Goal: Task Accomplishment & Management: Use online tool/utility

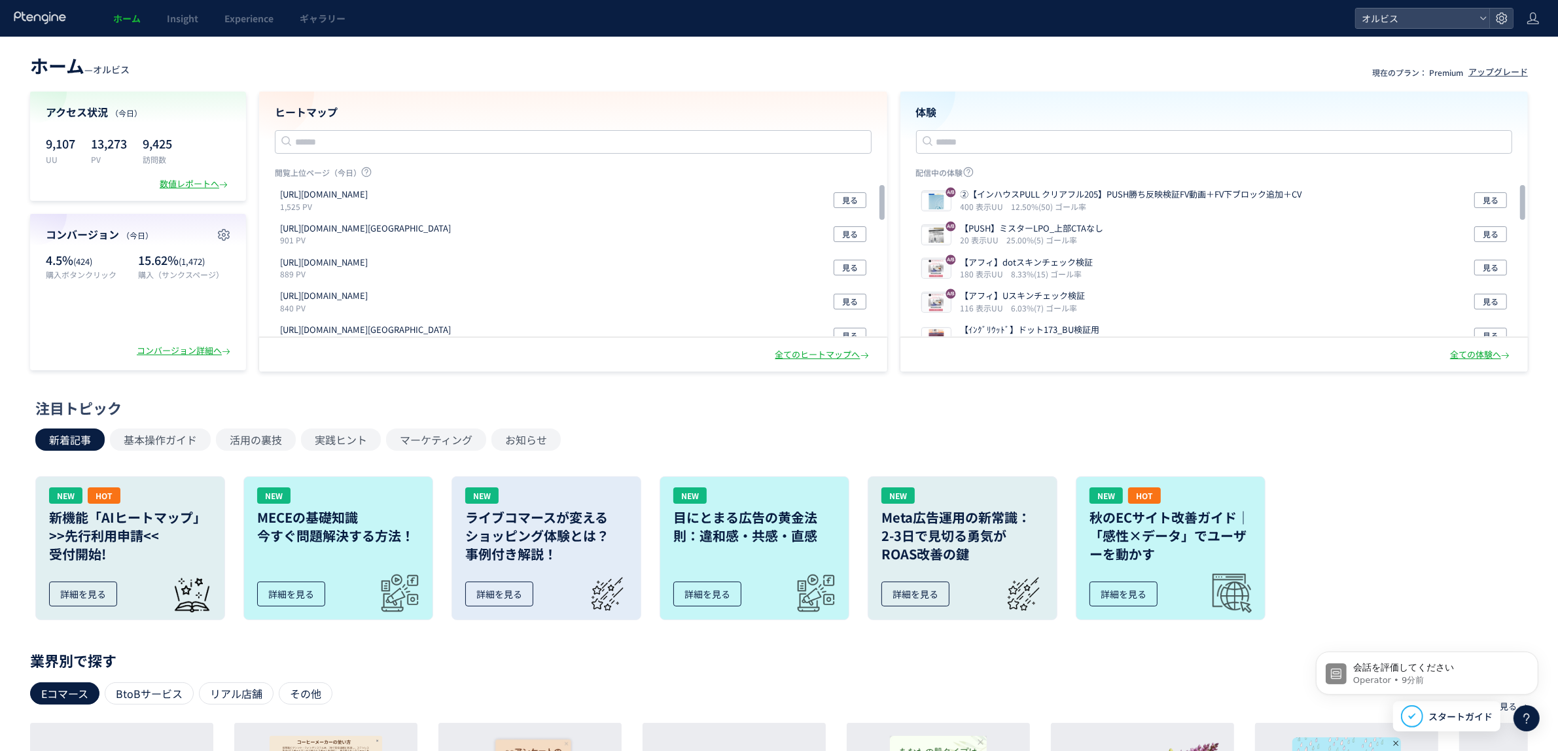
click at [806, 381] on div "閲覧上位ページ（今日） https://orbis.co.jp/order/thanks 1,525 PV 見る https://sb-skincaretop…" at bounding box center [573, 283] width 597 height 233
click at [1019, 143] on input "text" at bounding box center [1214, 142] width 597 height 24
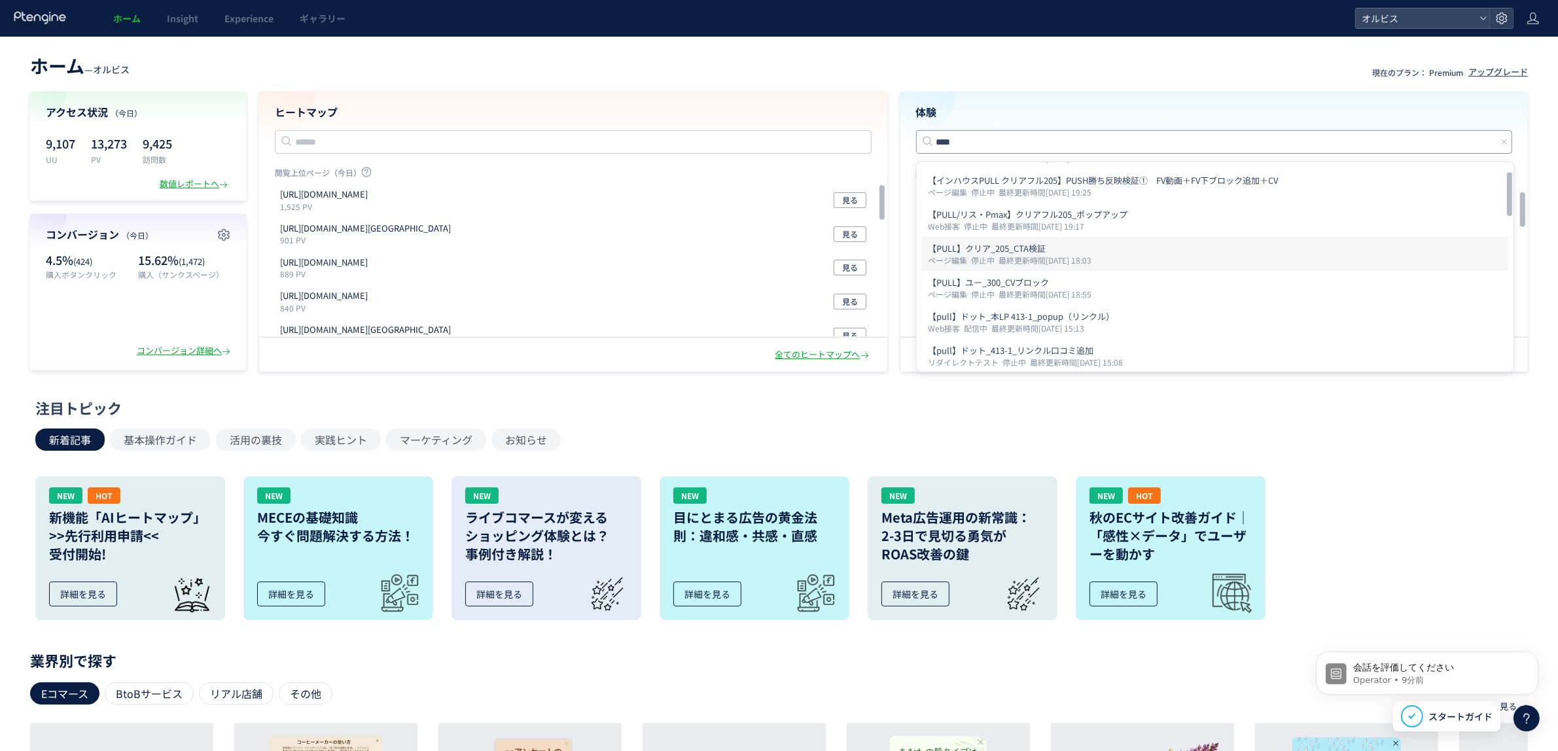
scroll to position [39, 0]
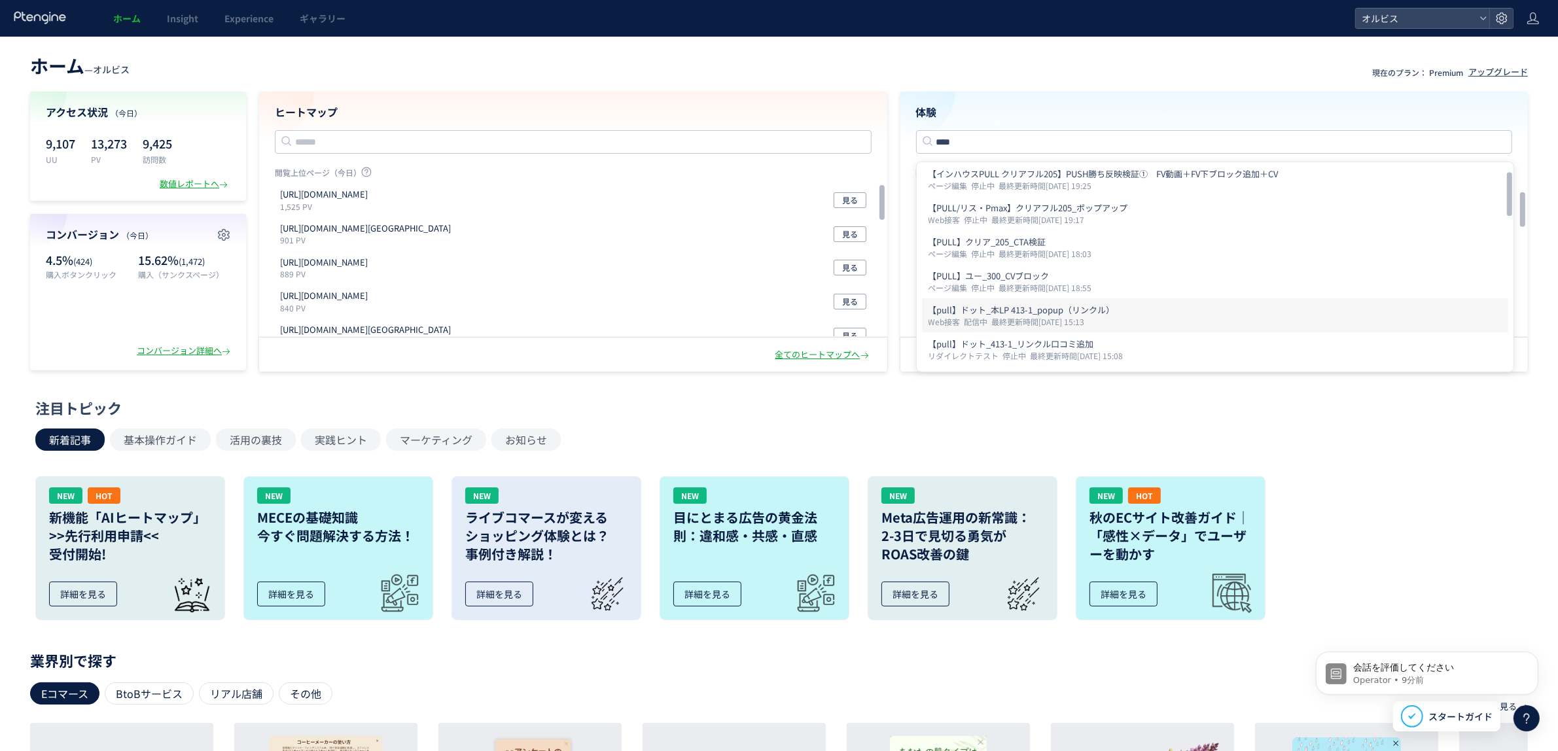
click at [1024, 311] on p "【pull】ドット_本LP 413-1_popup（リンクル）" at bounding box center [1214, 310] width 573 height 13
type input "**********"
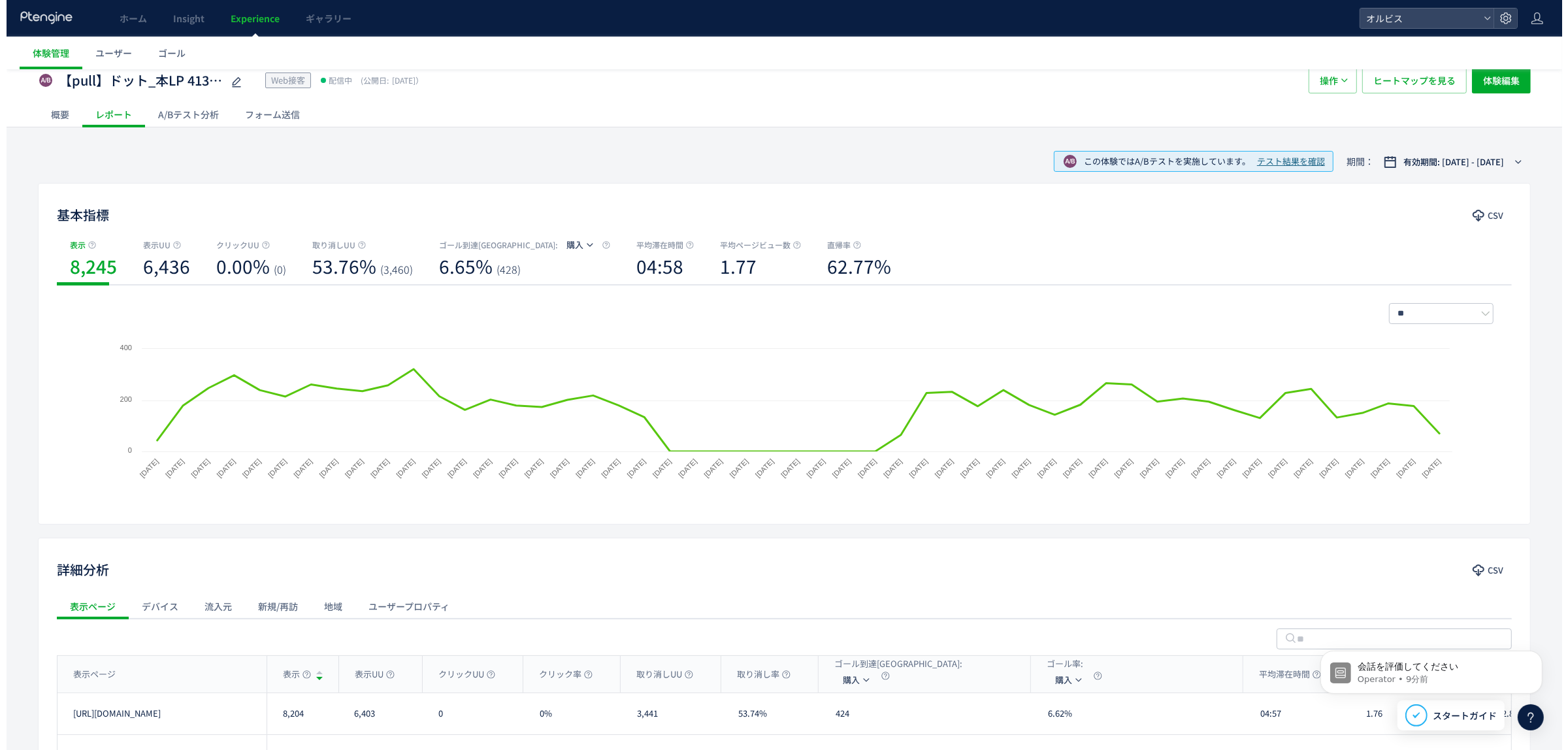
scroll to position [7, 0]
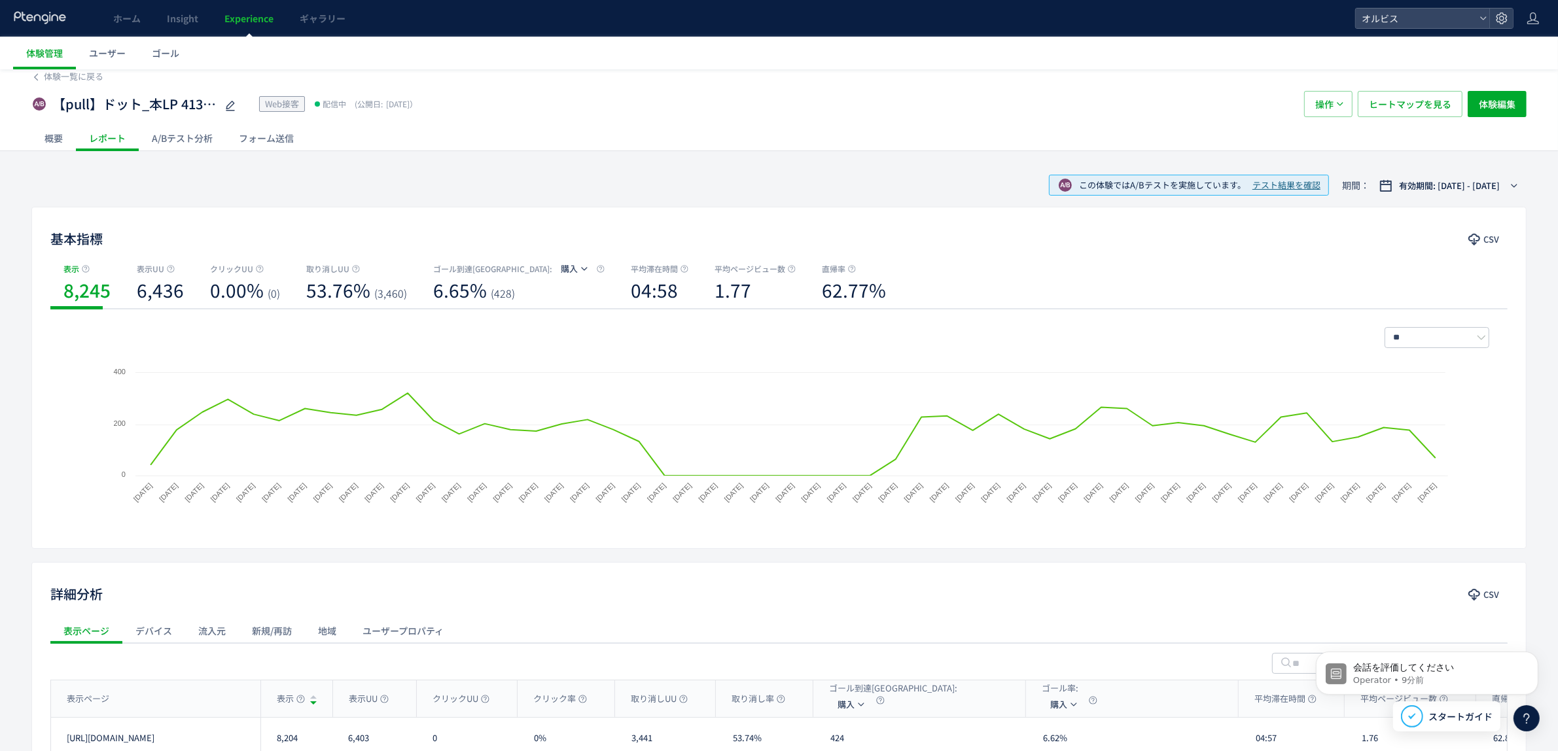
click at [164, 152] on div "体験一覧に戻る 【pull】ドット_本LP 413-1_popup（リンクル） Web接客 配信中 (公開日: 2025/08/21） 操作 ヒートマップを見…" at bounding box center [779, 487] width 1558 height 850
click at [160, 147] on div "A/Bテスト分析" at bounding box center [182, 138] width 87 height 26
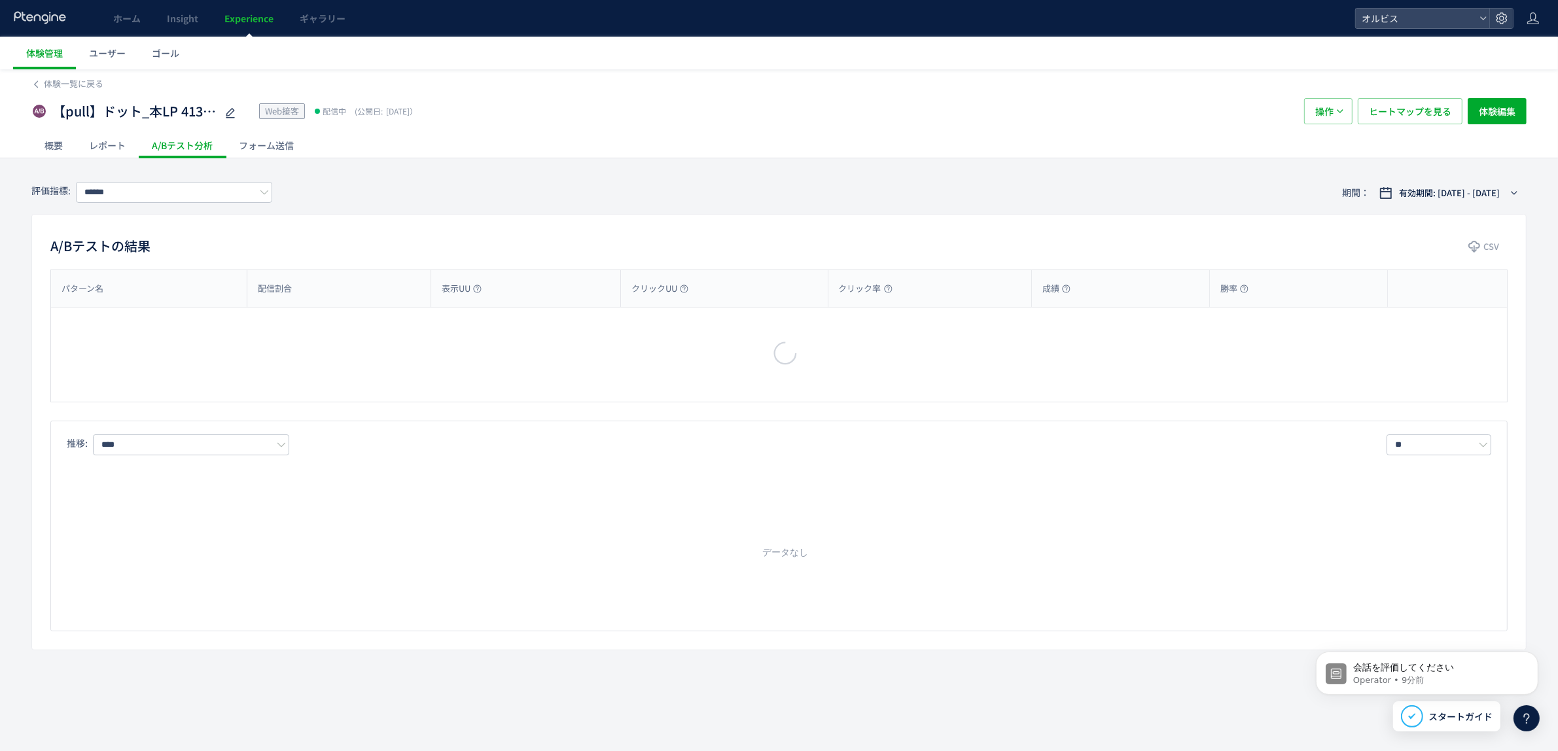
type input "**"
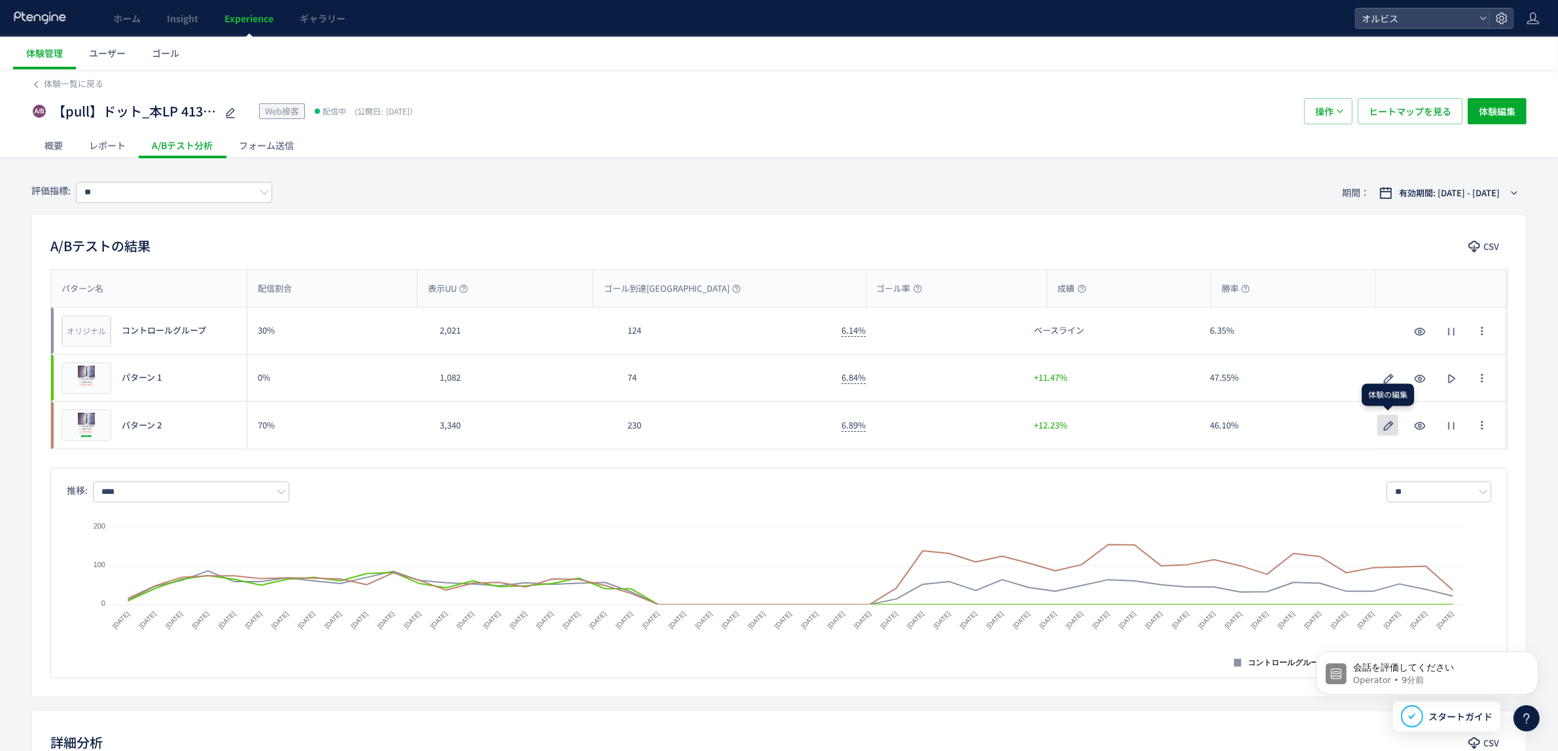
click at [1394, 430] on icon "button" at bounding box center [1388, 426] width 16 height 16
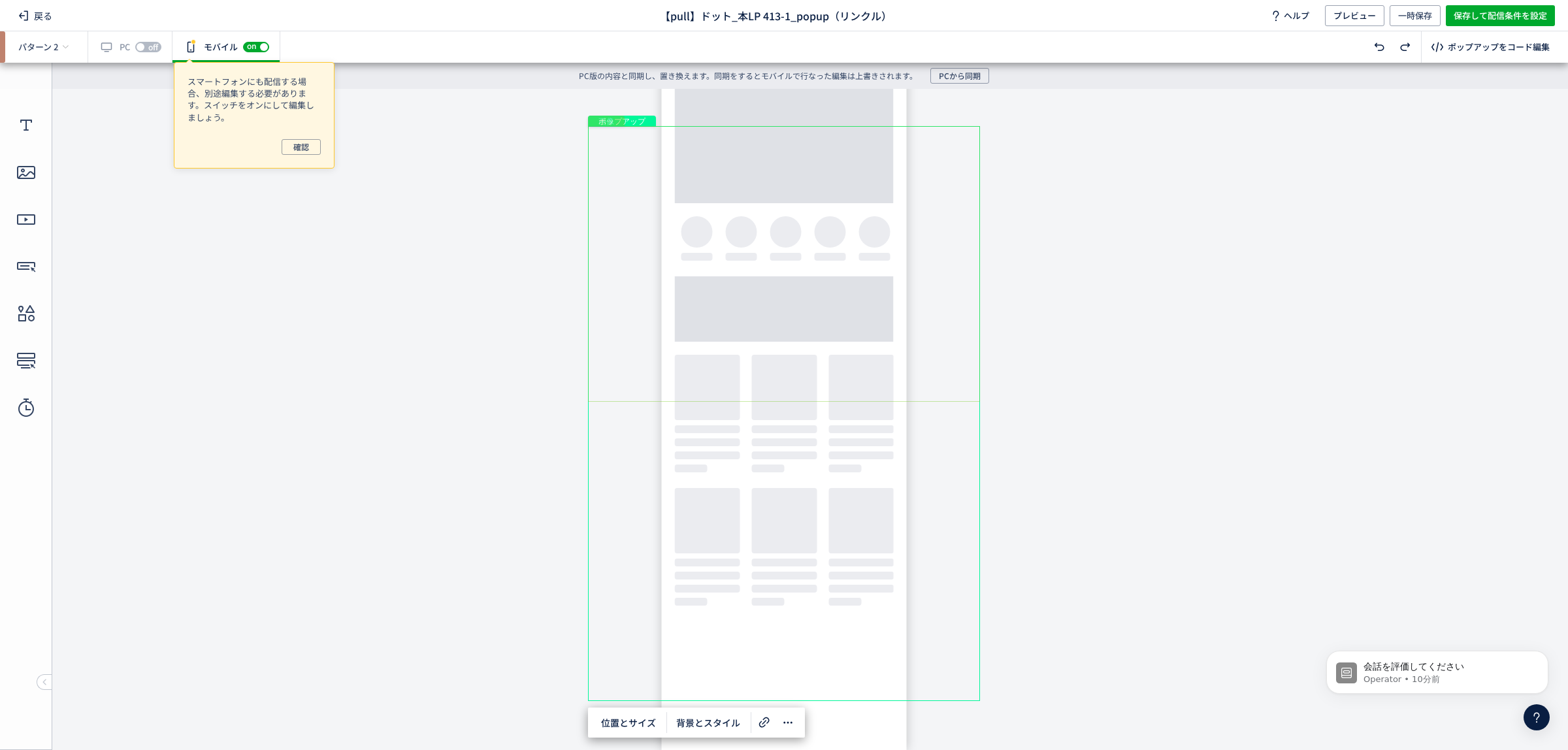
click at [963, 152] on div "画像" at bounding box center [784, 264] width 392 height 276
click at [953, 147] on div "画像" at bounding box center [784, 264] width 392 height 276
click at [37, 20] on span "戻る" at bounding box center [35, 15] width 44 height 21
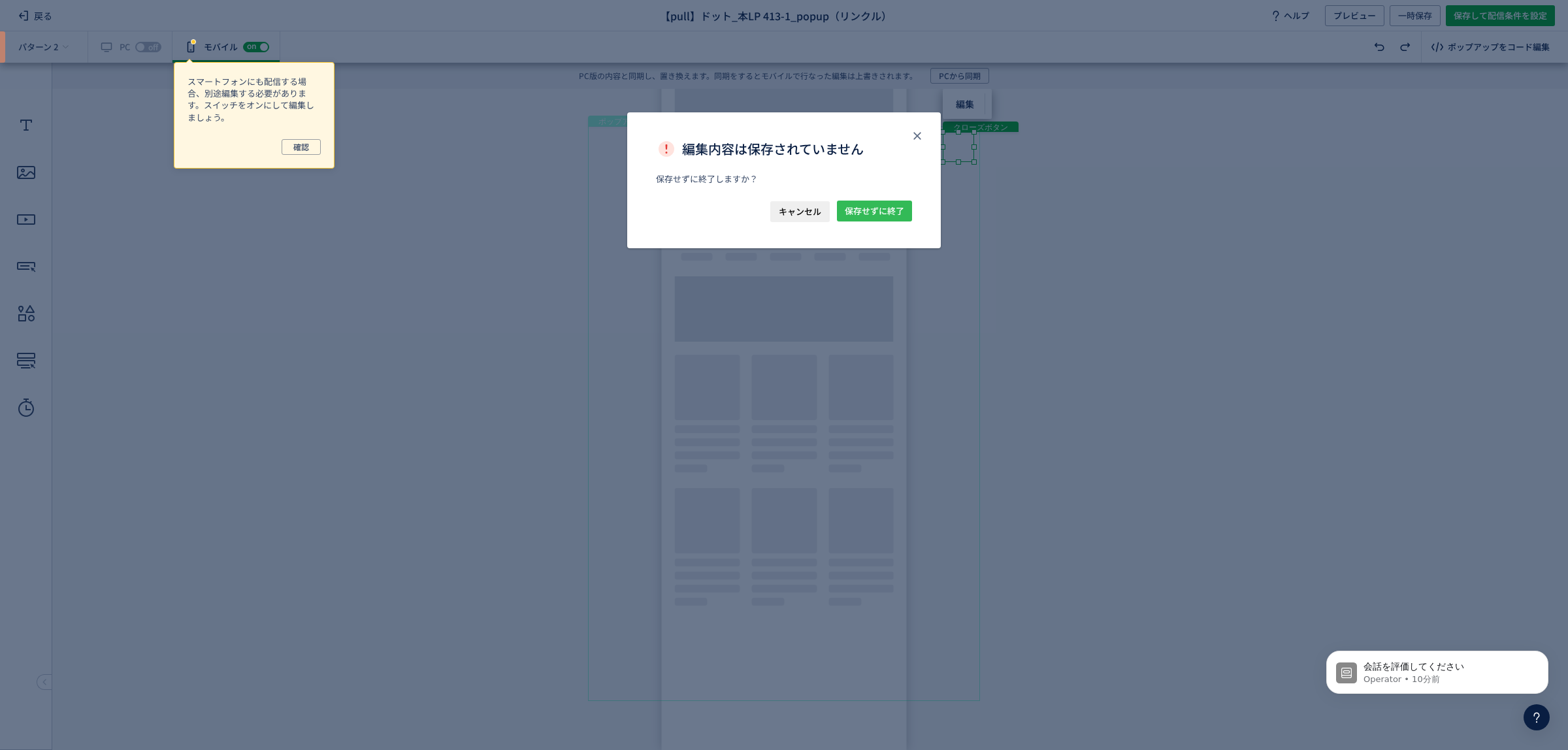
click at [857, 209] on span "保存せずに終了" at bounding box center [875, 211] width 60 height 21
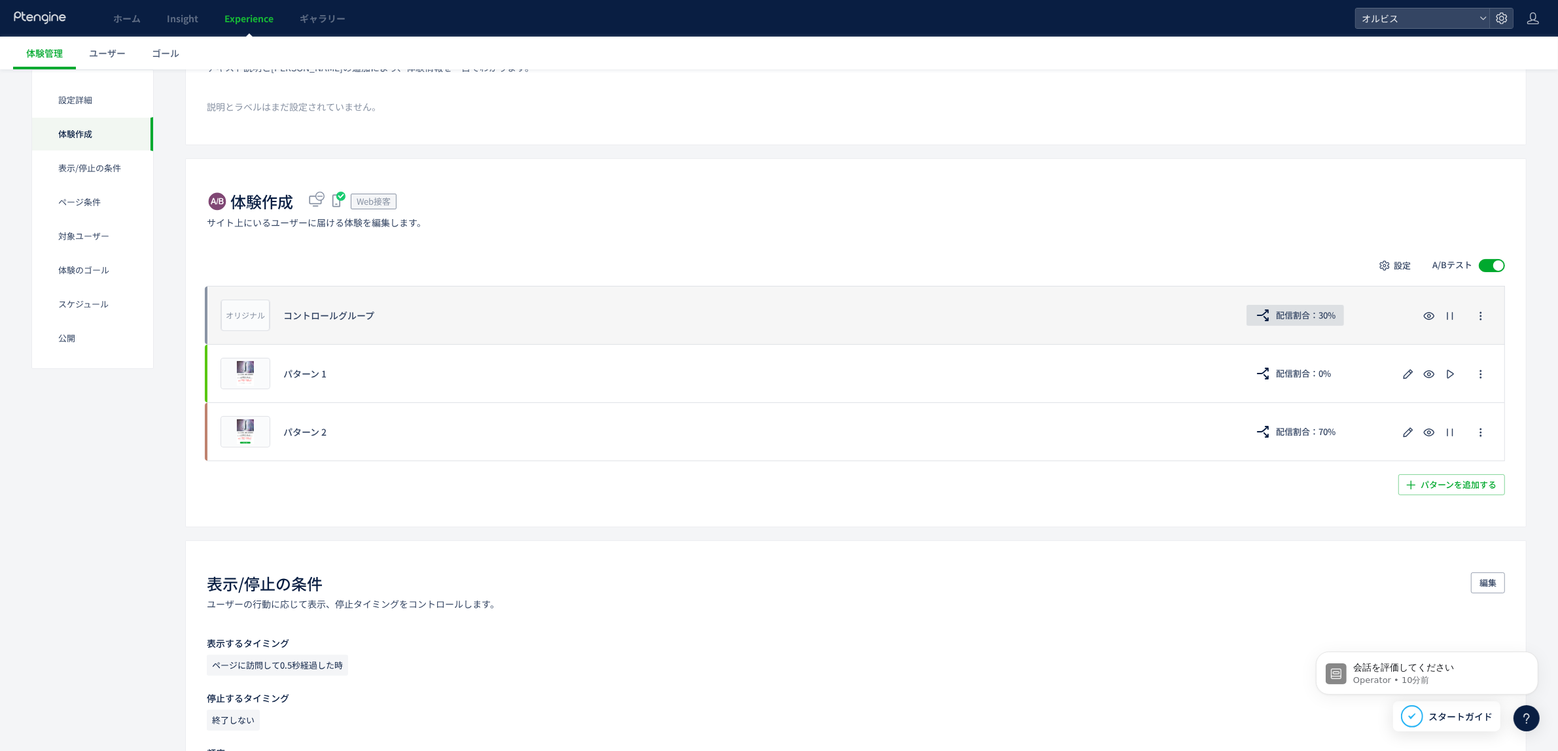
scroll to position [155, 0]
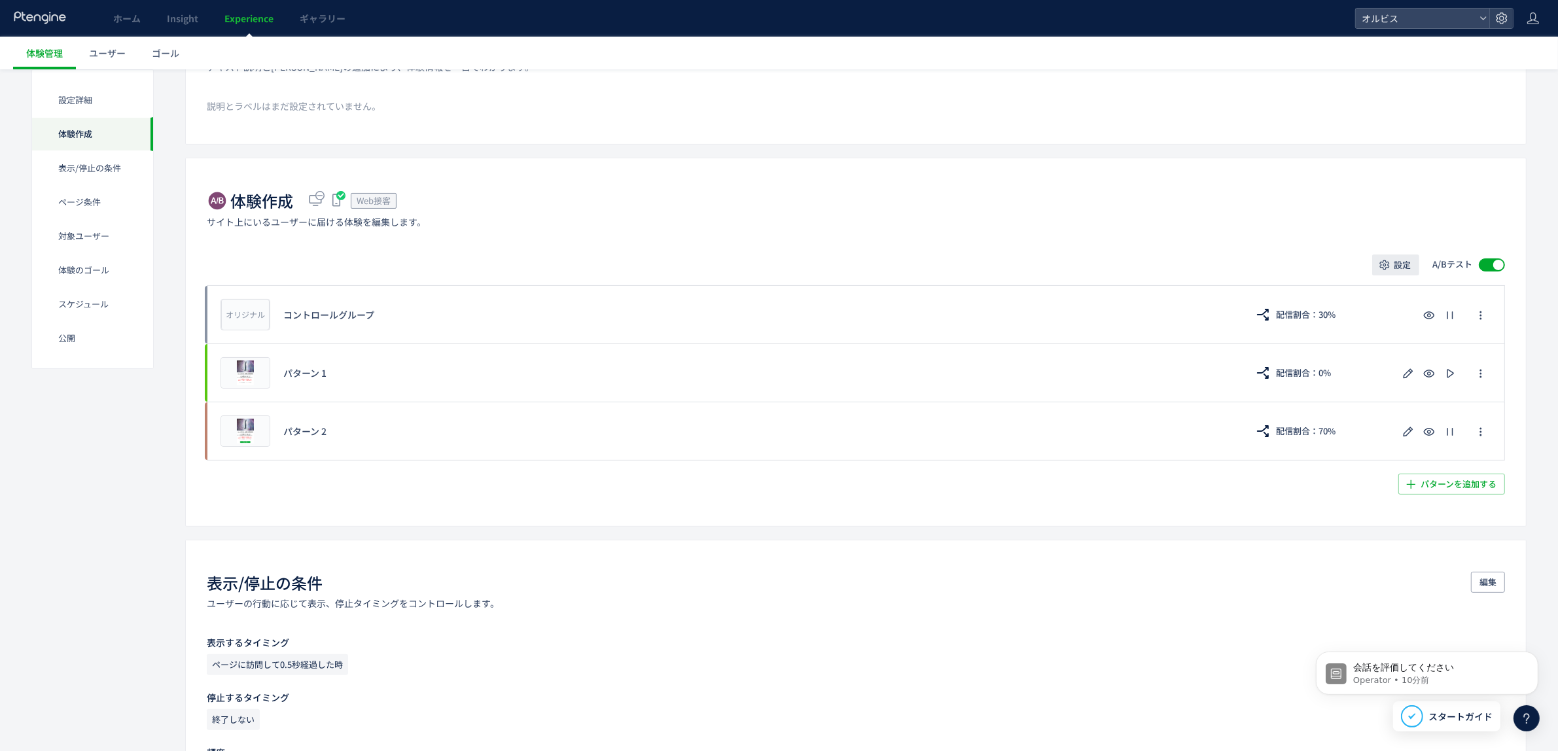
click at [1395, 264] on span "設定" at bounding box center [1402, 264] width 17 height 21
click at [1392, 302] on span "配信割合" at bounding box center [1396, 302] width 37 height 13
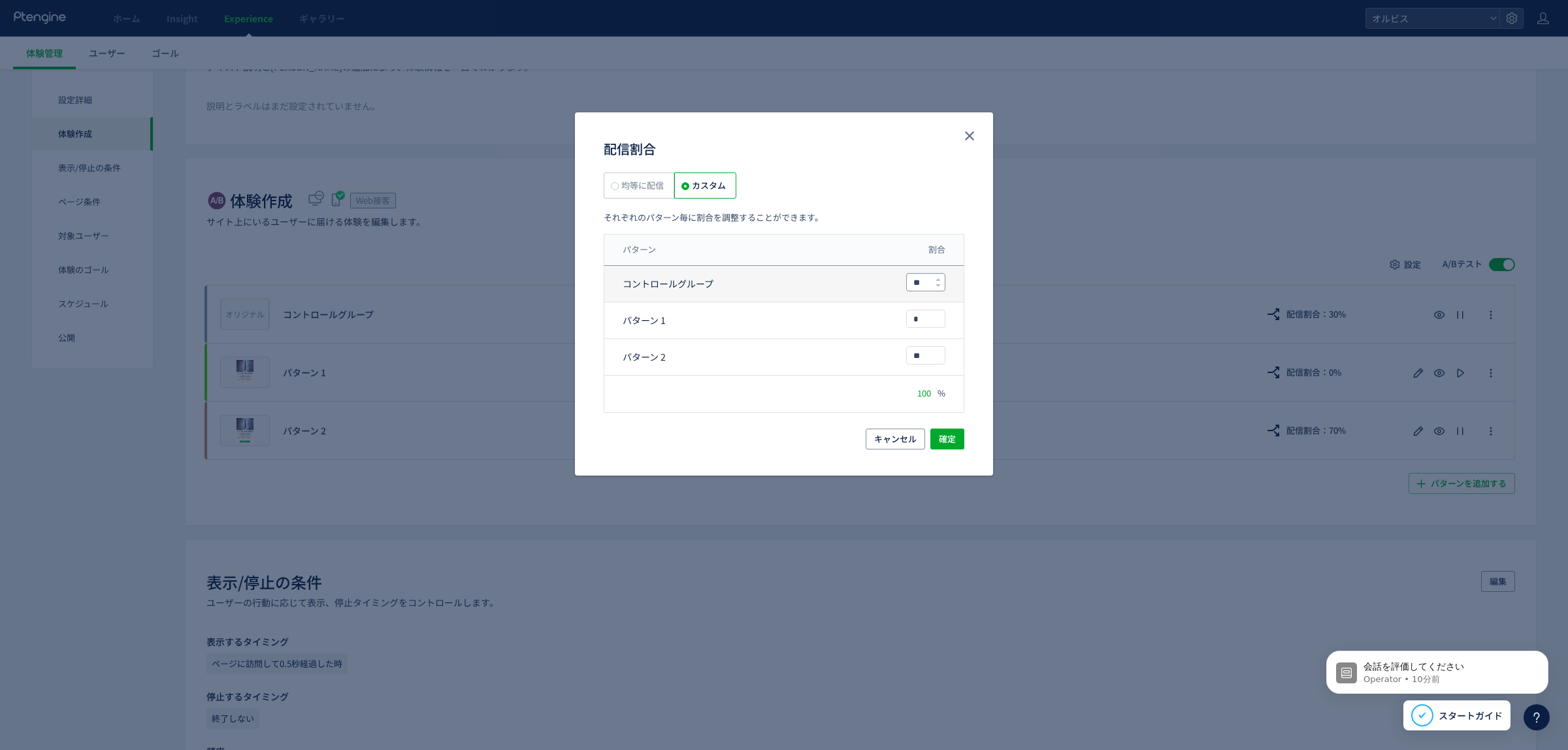
click at [923, 285] on input "**" at bounding box center [926, 282] width 38 height 17
type input "*"
click at [925, 362] on input "**" at bounding box center [926, 355] width 38 height 17
type input "*"
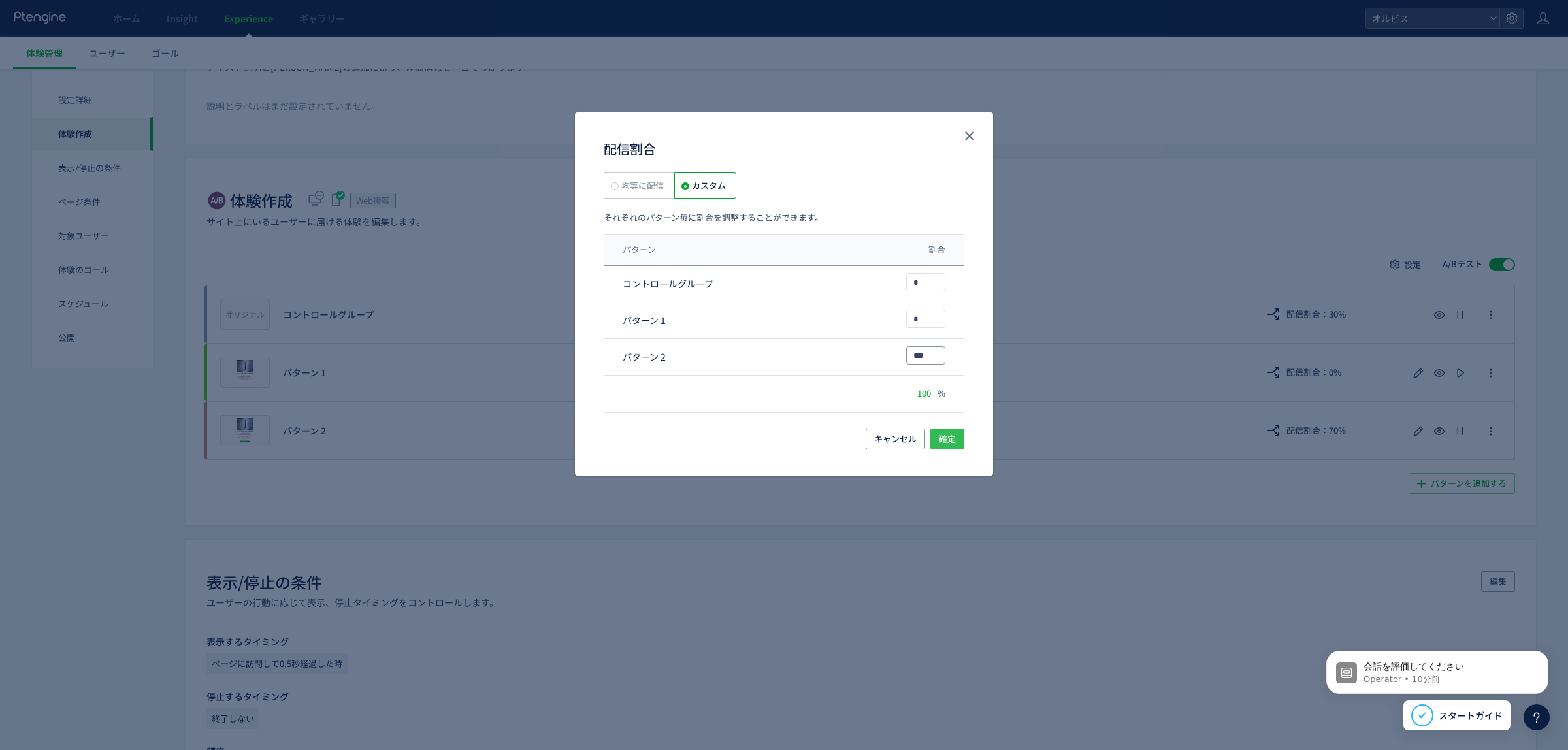
type input "***"
click at [948, 429] on span "確定" at bounding box center [947, 438] width 17 height 21
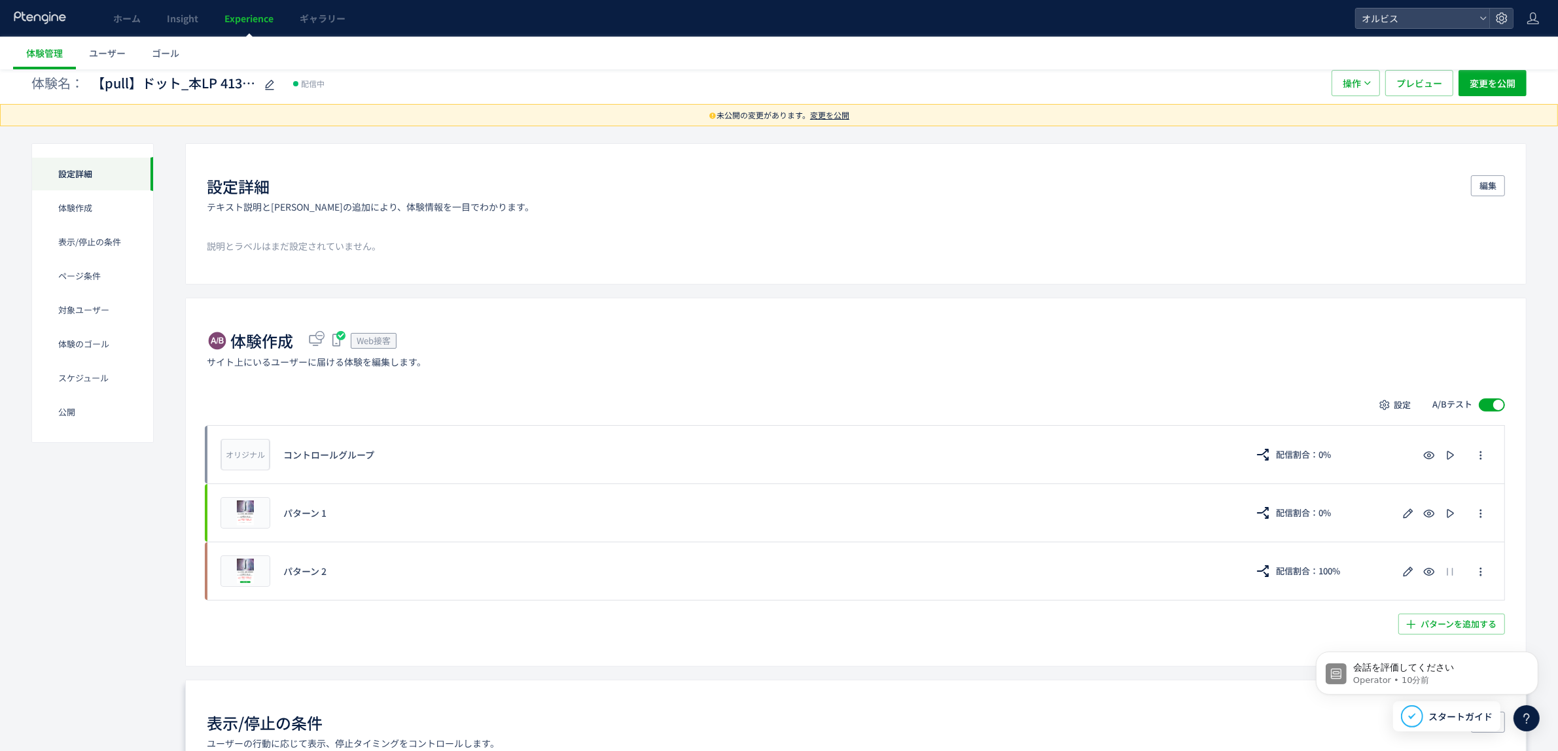
scroll to position [0, 0]
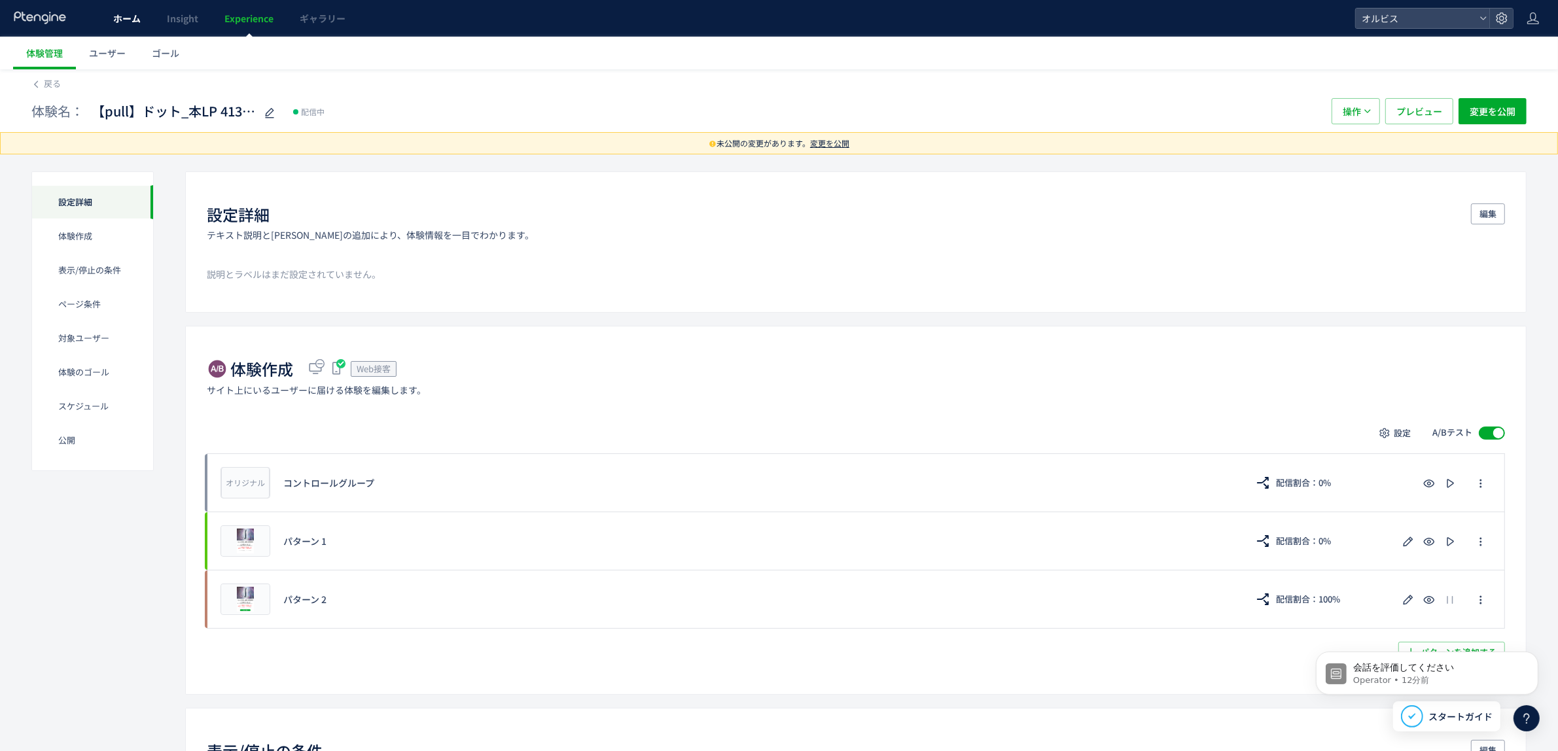
click at [128, 23] on span "ホーム" at bounding box center [126, 18] width 27 height 13
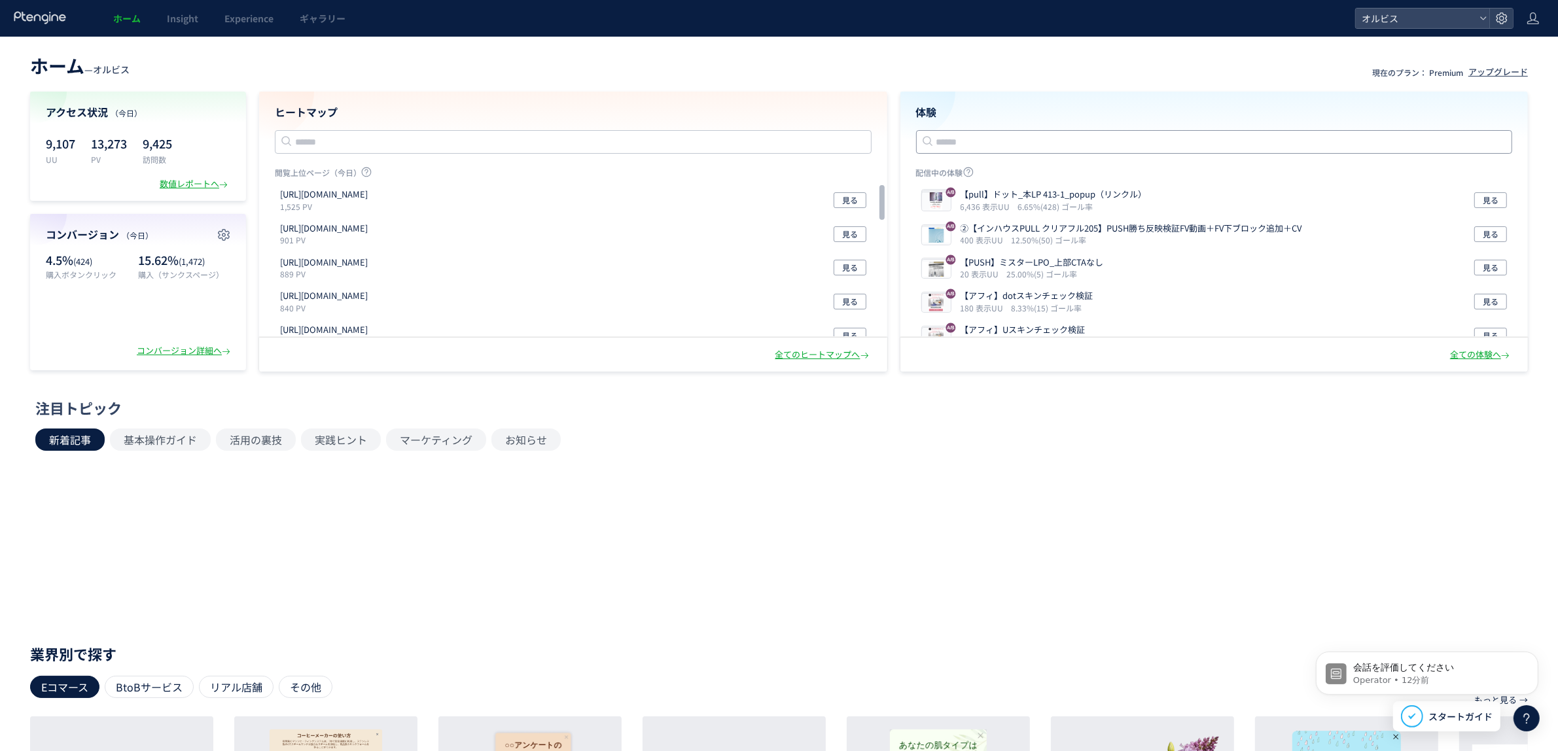
click at [1034, 135] on input "text" at bounding box center [1214, 142] width 597 height 24
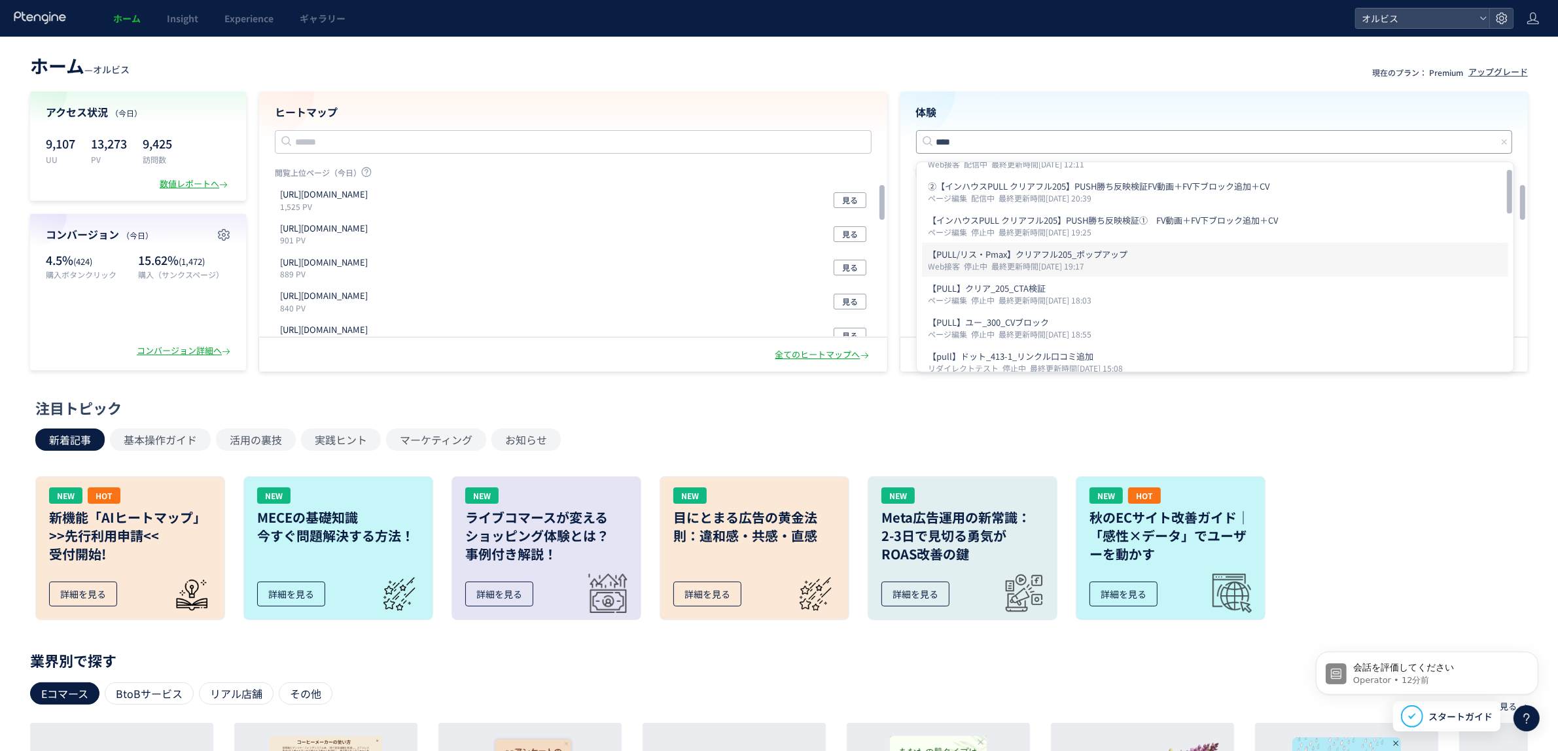
scroll to position [27, 0]
click at [1156, 259] on p "【PULL/リス・Pmax】クリアフル205_ポップアップ" at bounding box center [1214, 253] width 573 height 13
type input "**********"
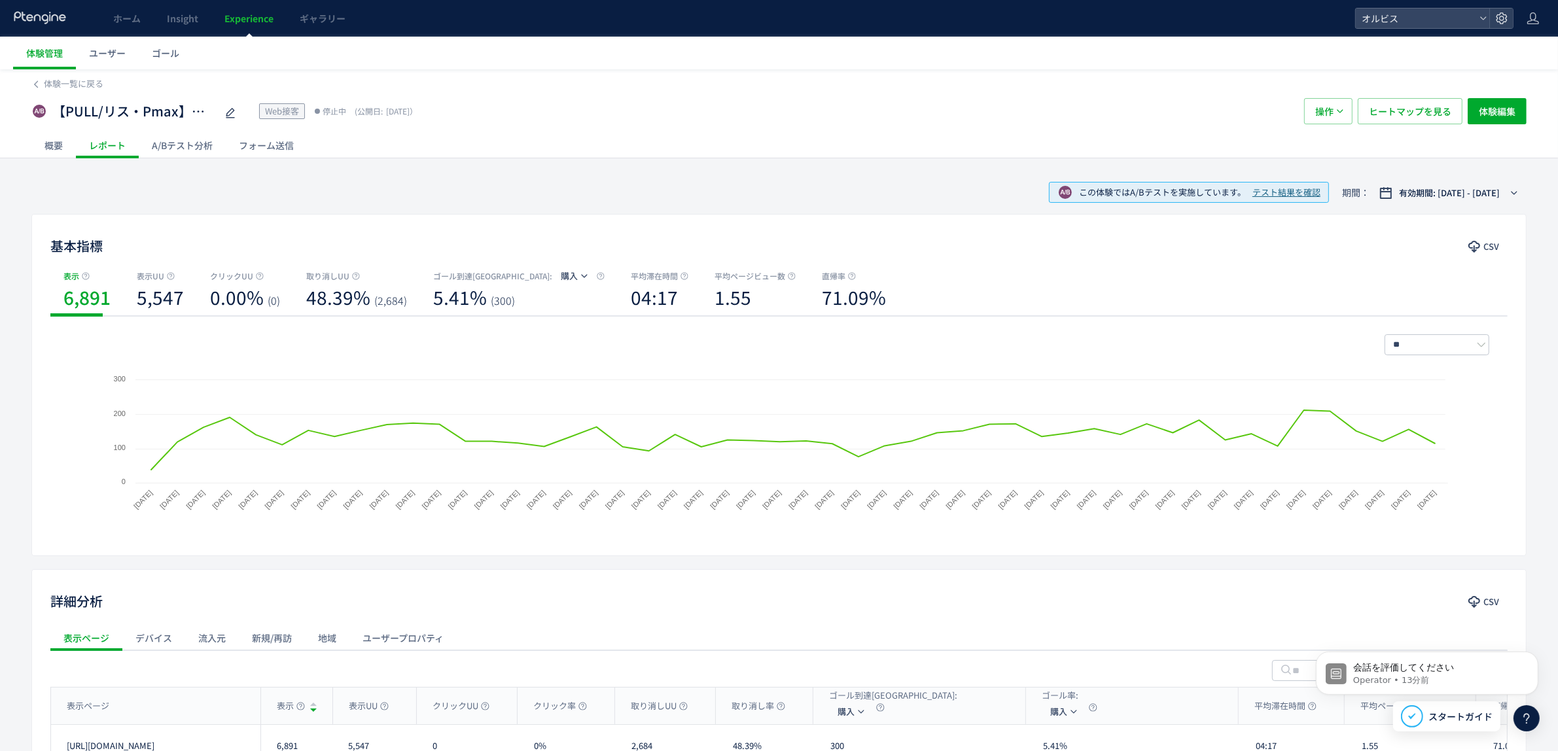
click at [179, 146] on div "A/Bテスト分析" at bounding box center [182, 145] width 87 height 26
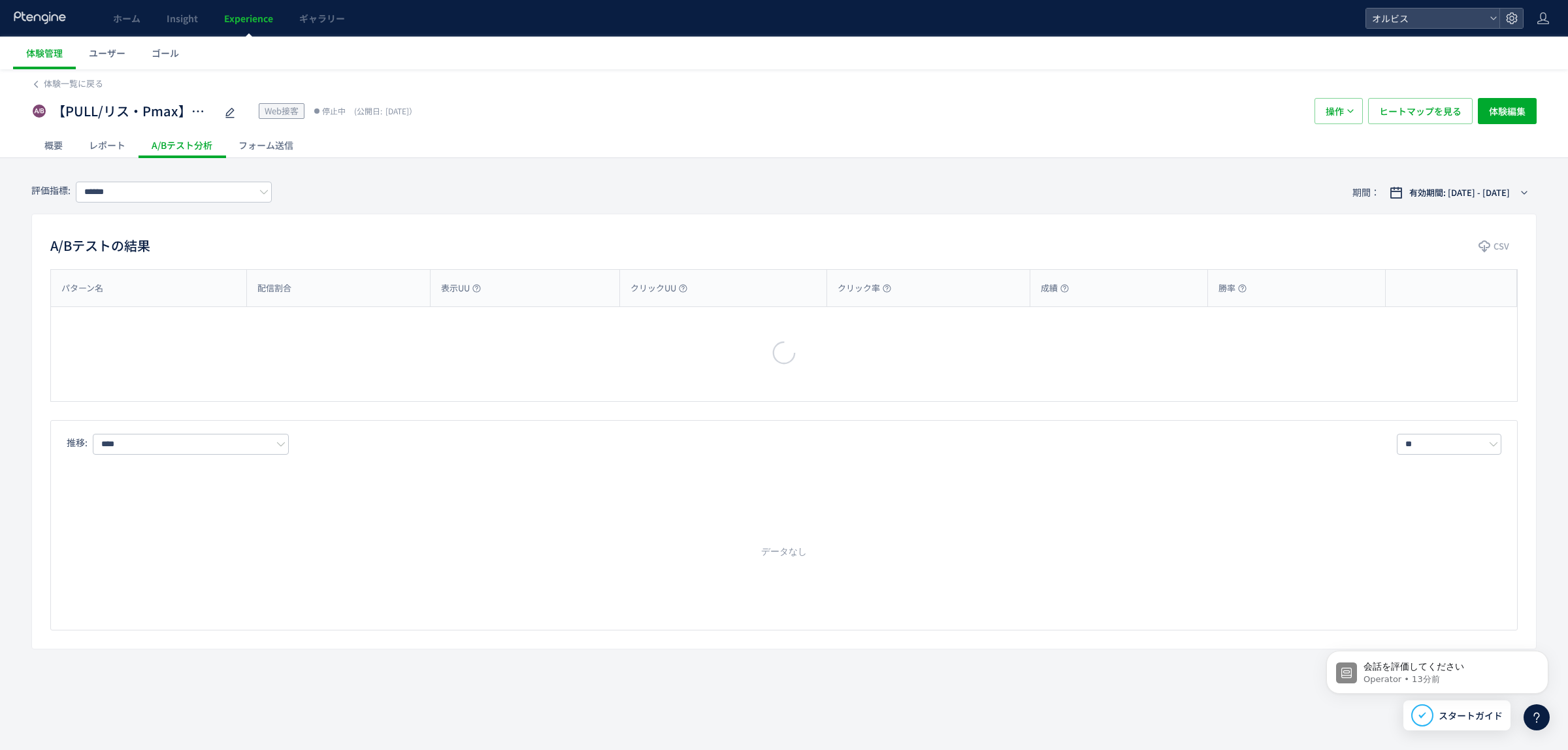
type input "**"
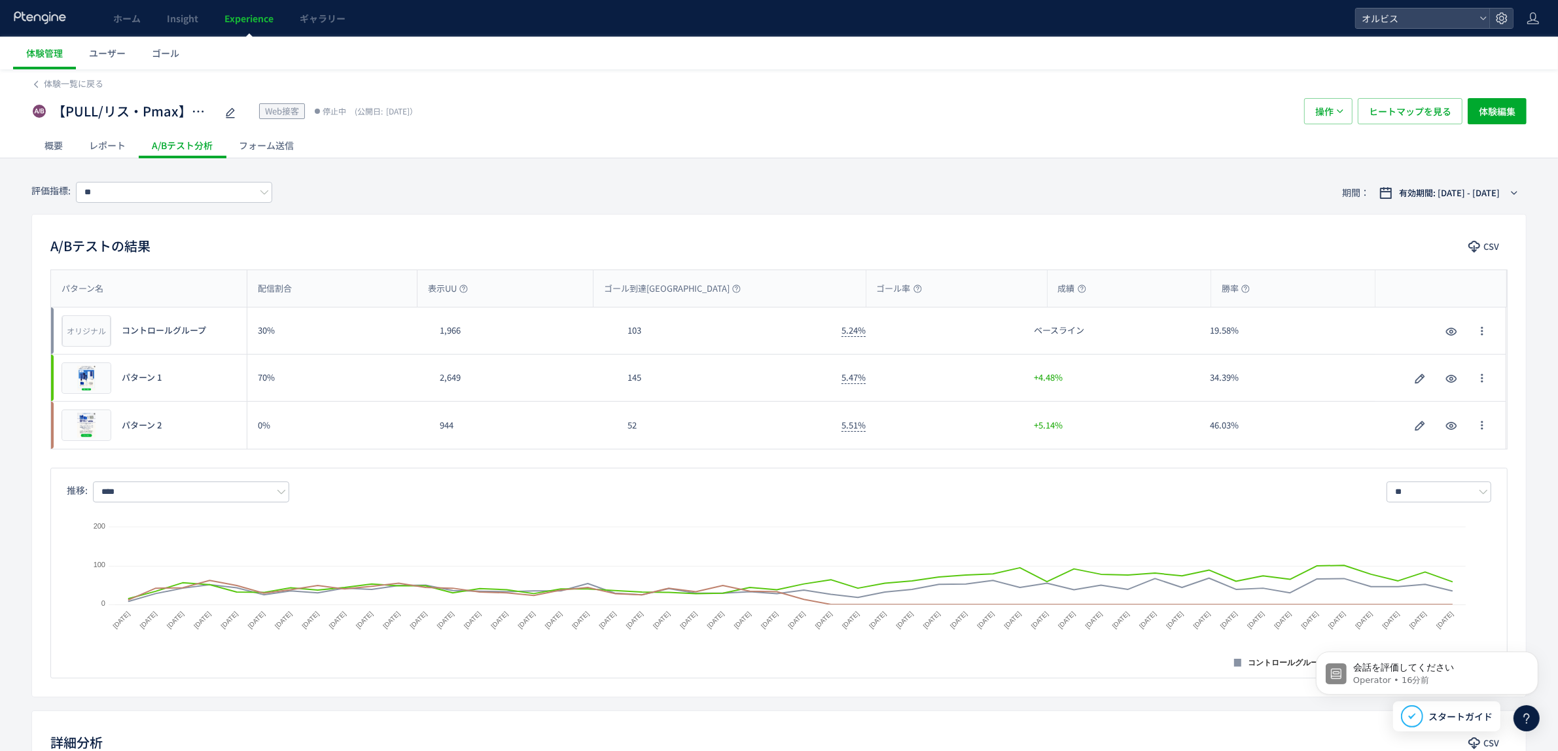
click at [60, 148] on div "概要" at bounding box center [53, 145] width 44 height 26
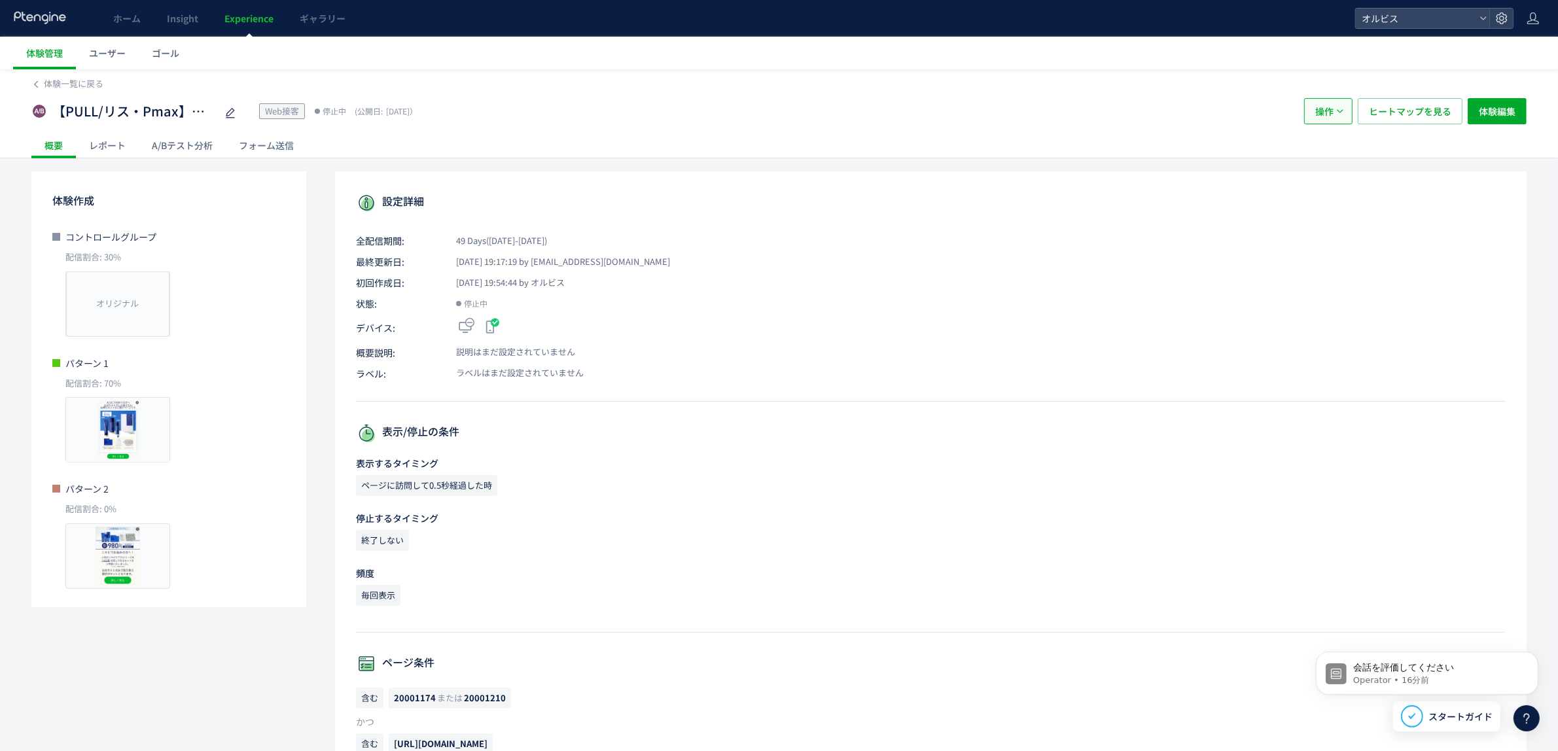
click at [1323, 106] on span "操作" at bounding box center [1324, 111] width 18 height 26
click at [1329, 154] on li "配信" at bounding box center [1327, 152] width 44 height 24
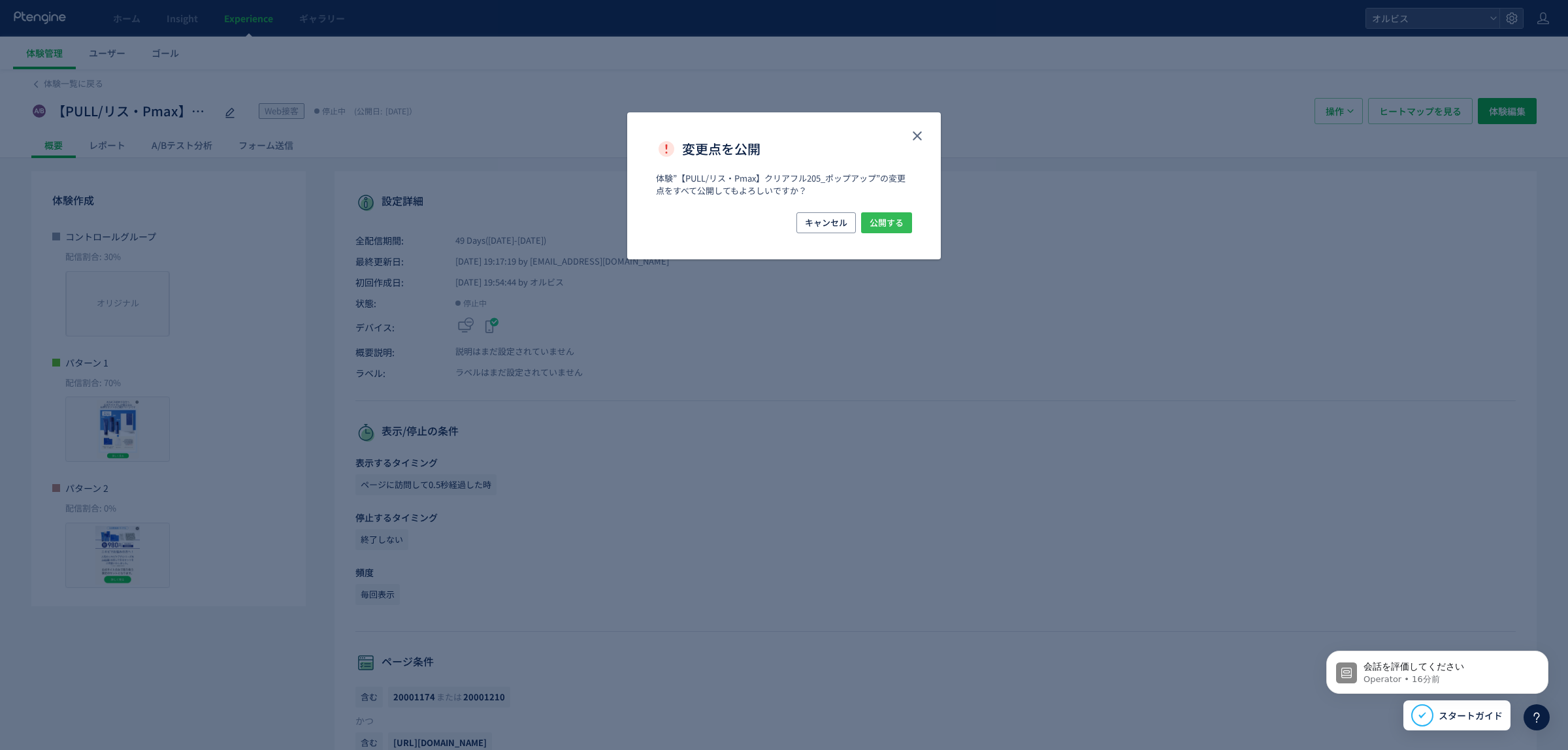
click at [905, 223] on button "公開する" at bounding box center [886, 223] width 51 height 21
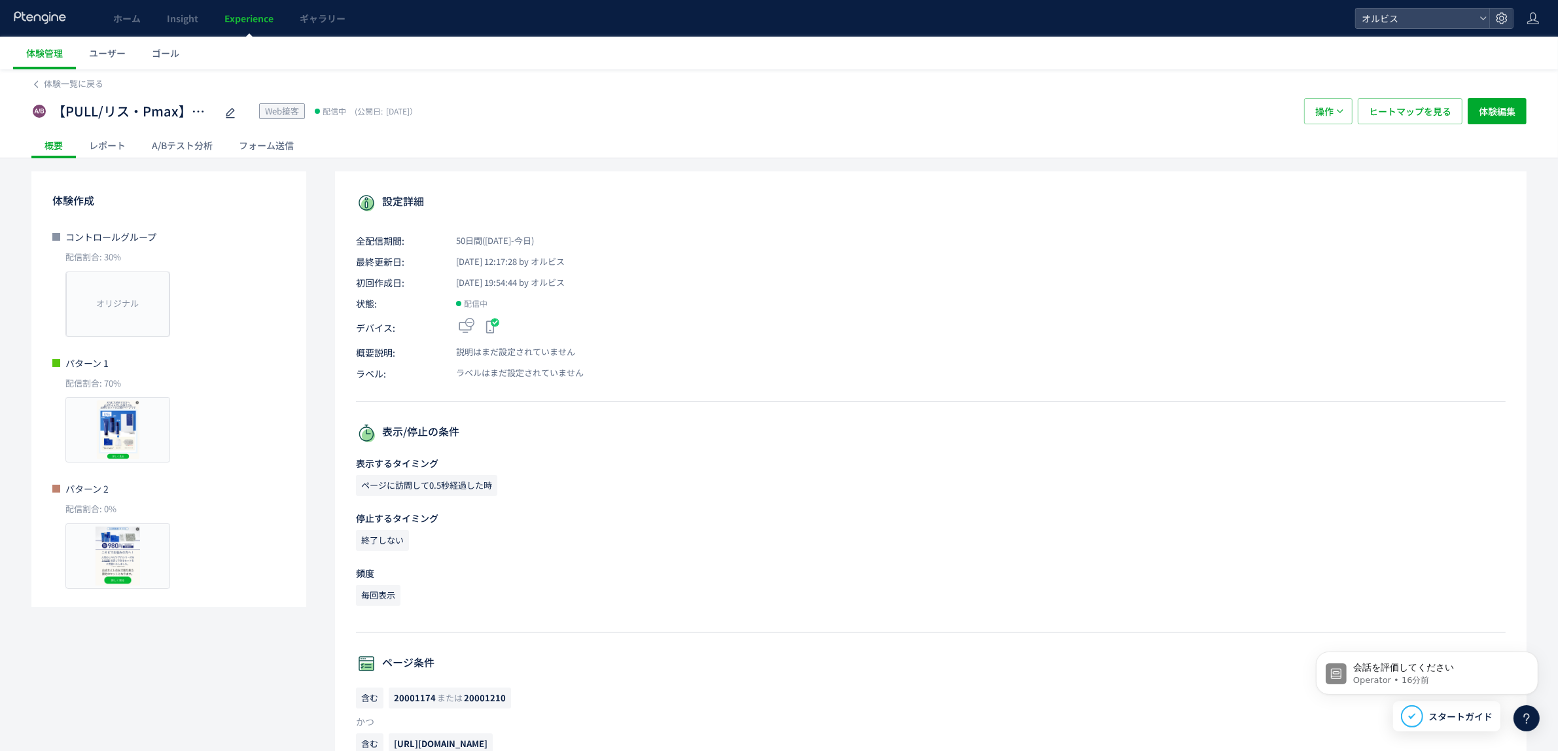
click at [171, 151] on div "A/Bテスト分析" at bounding box center [182, 145] width 87 height 26
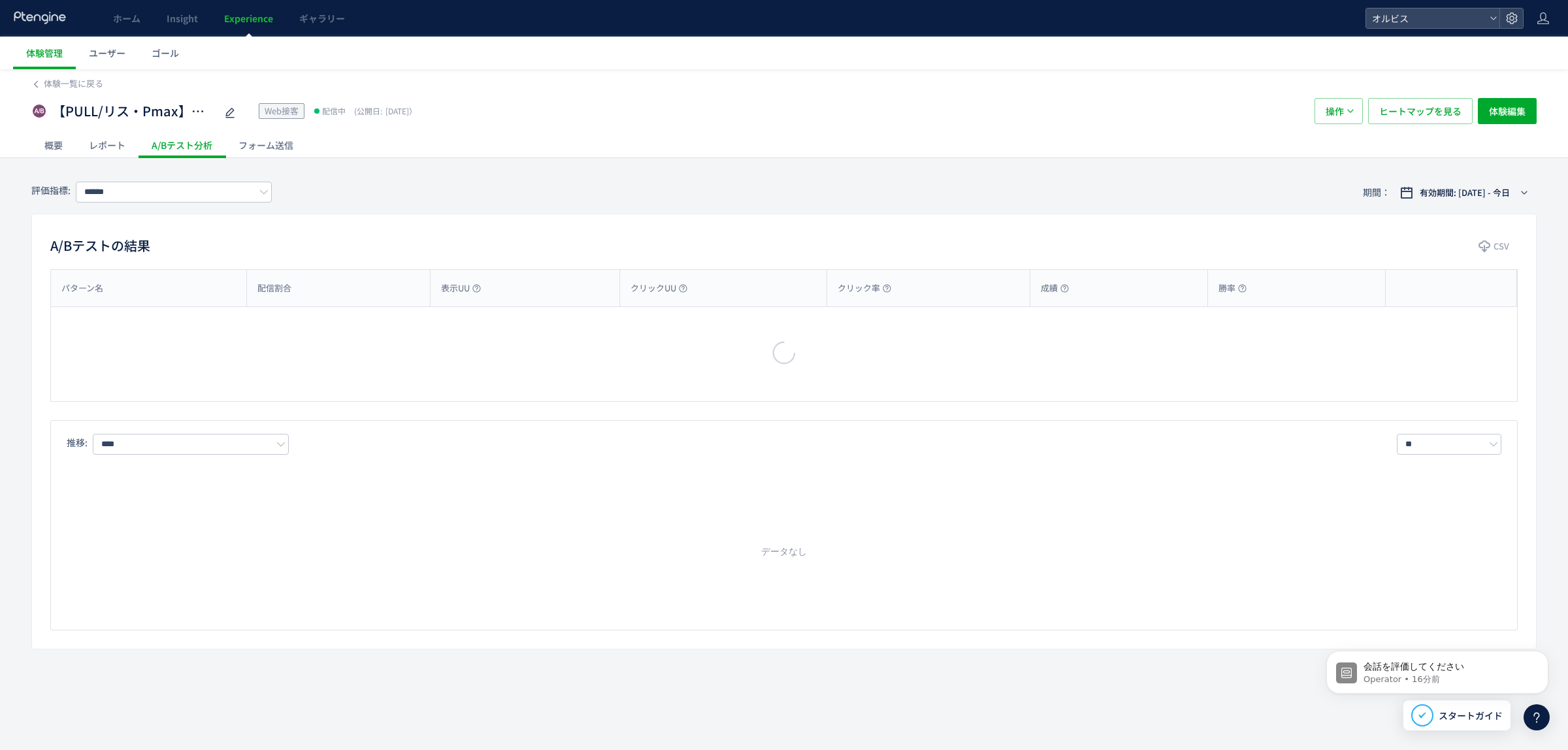
type input "**"
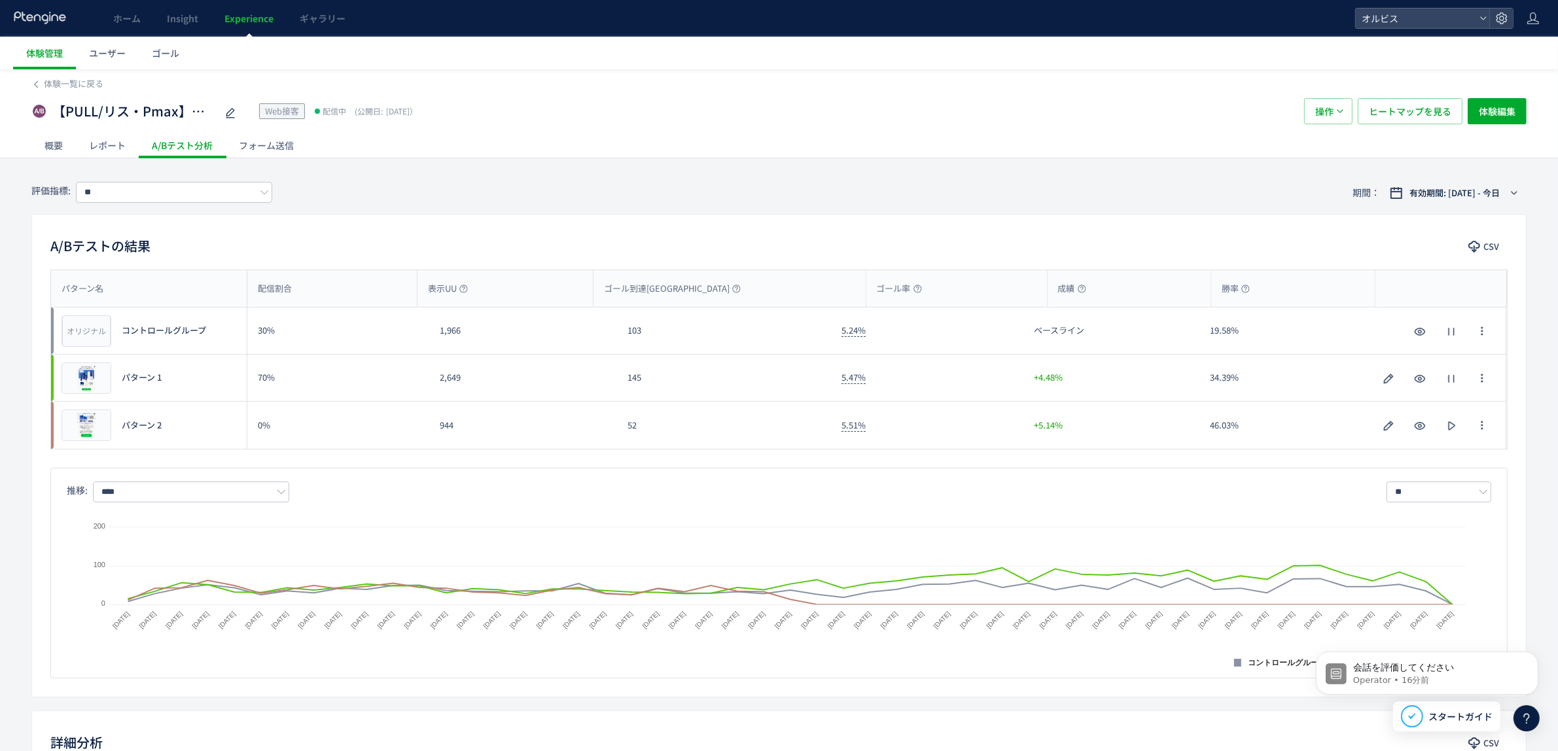
click at [57, 145] on div "概要" at bounding box center [53, 145] width 44 height 26
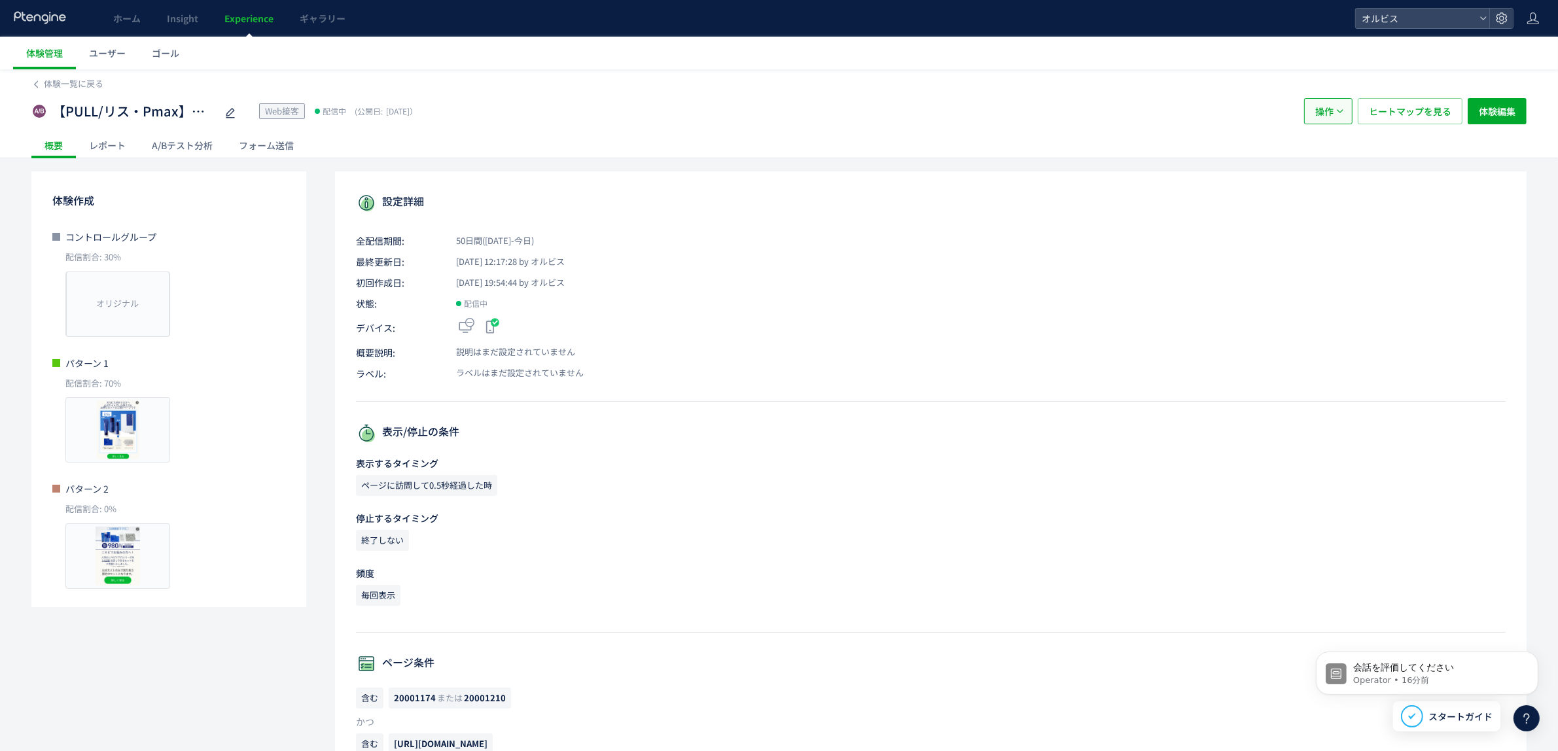
click at [1325, 120] on span "操作" at bounding box center [1324, 111] width 18 height 26
click at [1325, 156] on li "停止" at bounding box center [1327, 152] width 44 height 24
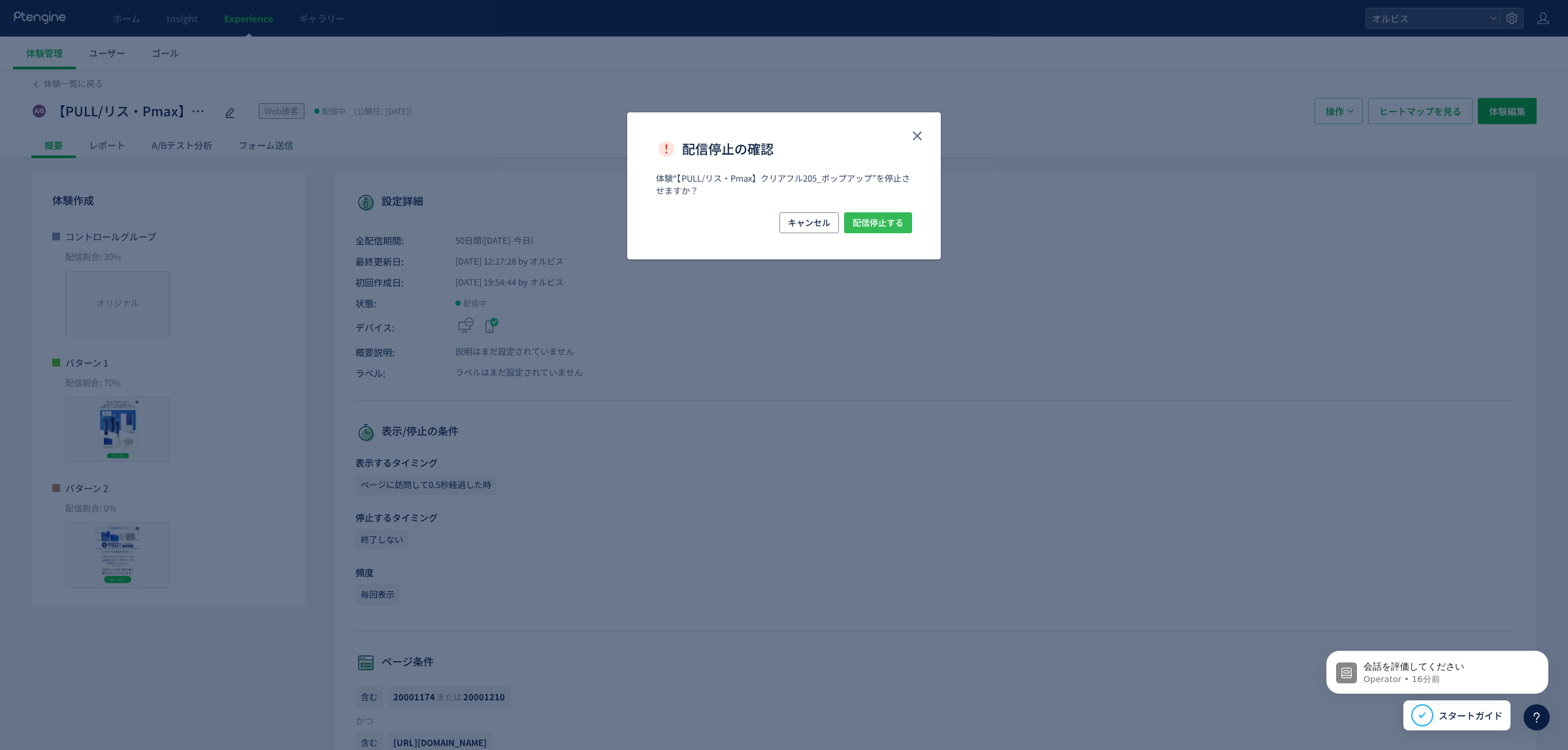
click at [881, 226] on span "配信停止する" at bounding box center [878, 223] width 51 height 21
